Goal: Check status: Check status

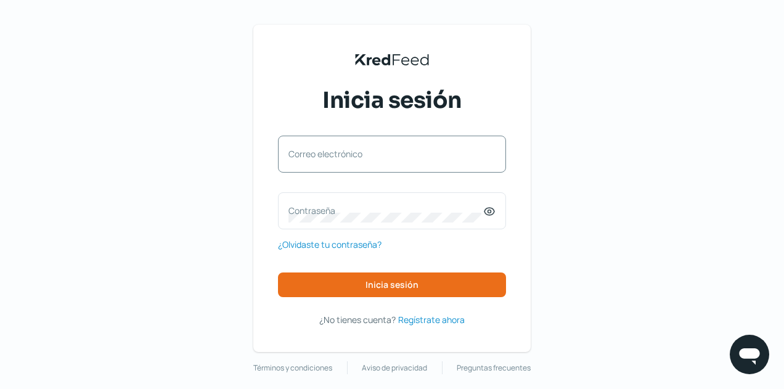
click at [423, 145] on div "Correo electrónico" at bounding box center [392, 154] width 228 height 37
click at [384, 156] on input "Correo electrónico" at bounding box center [391, 160] width 207 height 11
type input "[EMAIL_ADDRESS][DOMAIN_NAME]"
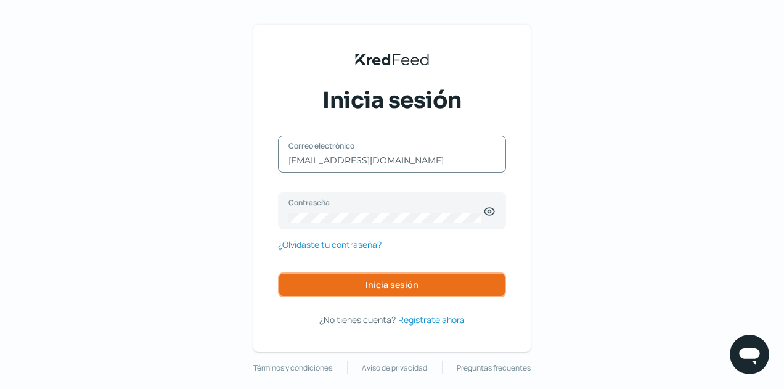
click at [399, 288] on span "Inicia sesión" at bounding box center [391, 284] width 53 height 9
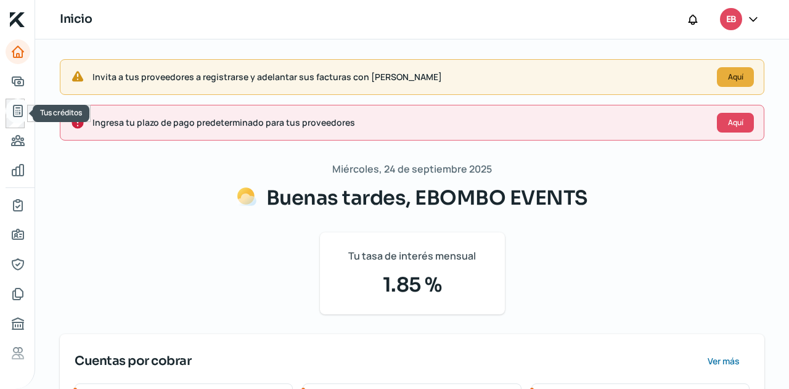
click at [20, 103] on icon "Tus créditos" at bounding box center [17, 110] width 15 height 15
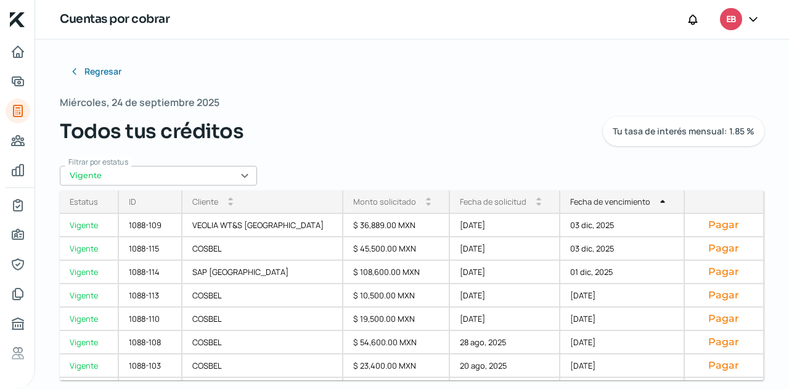
scroll to position [161, 0]
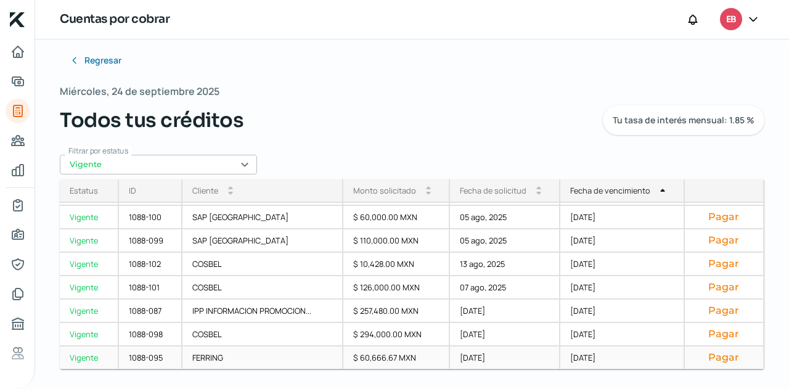
click at [506, 366] on div "02 jul, 2025" at bounding box center [505, 357] width 110 height 23
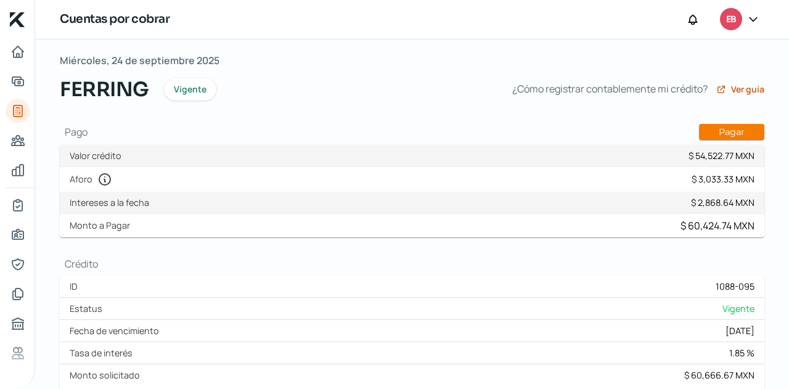
scroll to position [62, 0]
